Goal: Navigation & Orientation: Find specific page/section

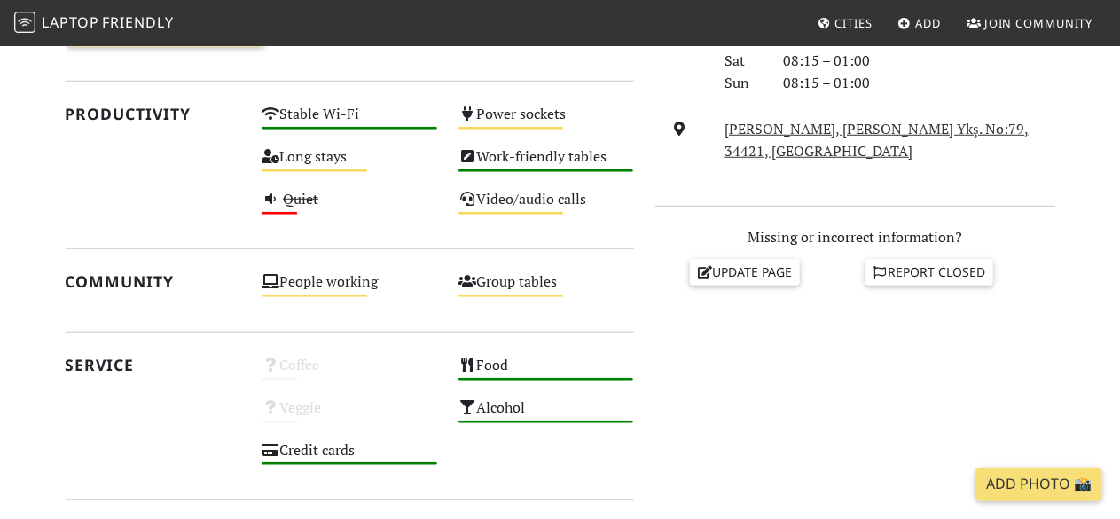
scroll to position [1078, 0]
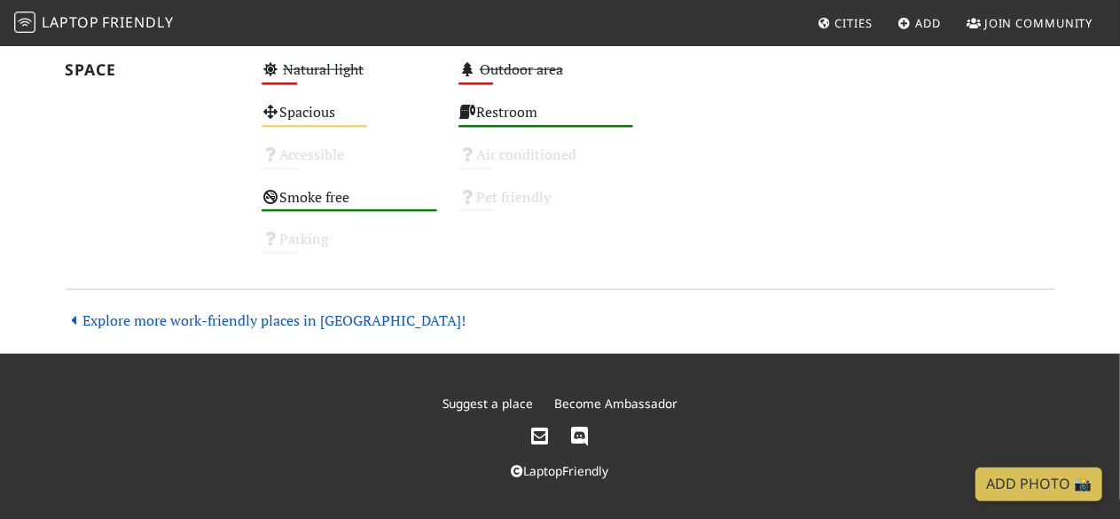
click at [341, 317] on link "Explore more work-friendly places in [GEOGRAPHIC_DATA]!" at bounding box center [266, 320] width 401 height 20
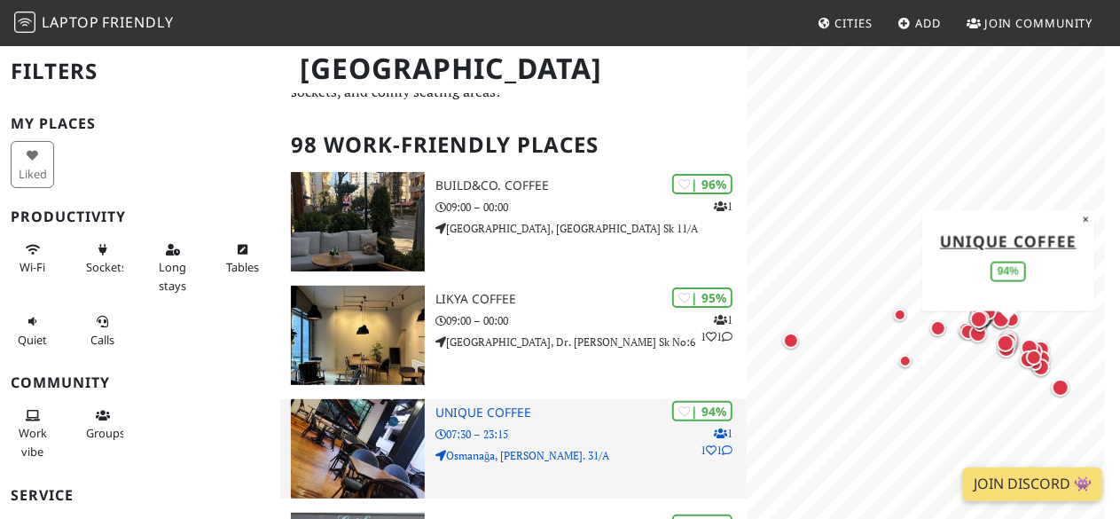
scroll to position [79, 0]
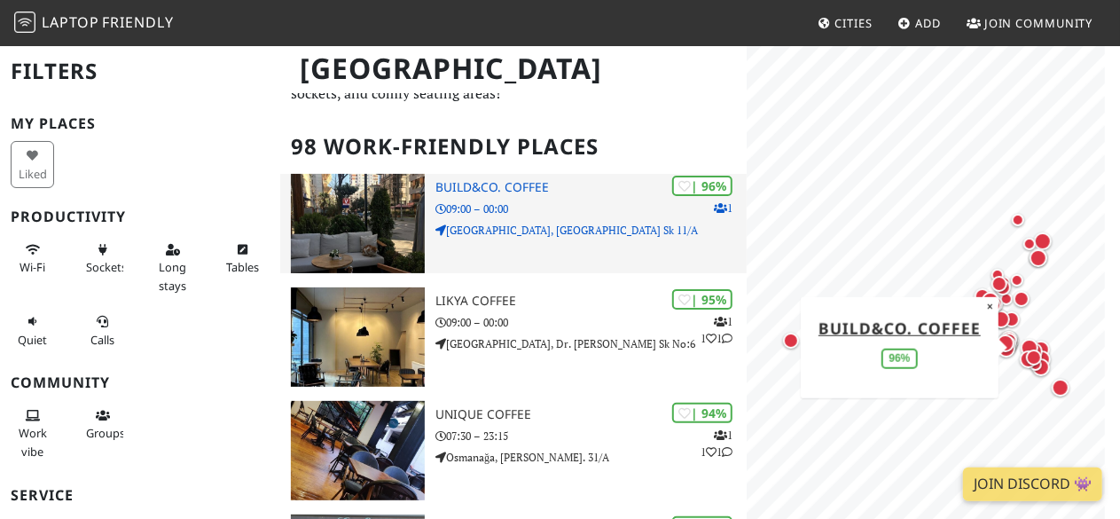
click at [472, 185] on h3 "Build&Co. Coffee" at bounding box center [590, 187] width 311 height 15
